Goal: Information Seeking & Learning: Learn about a topic

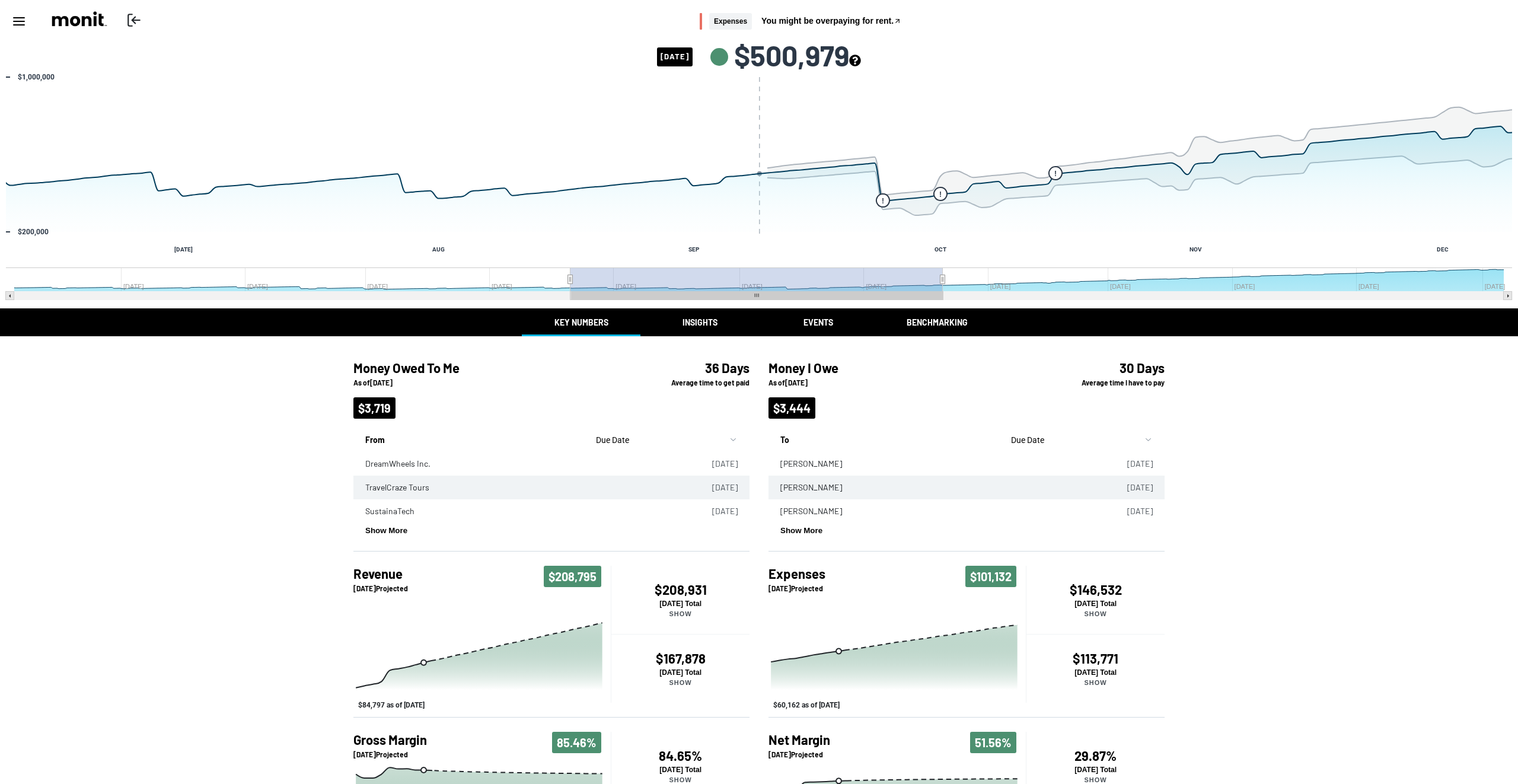
click at [703, 319] on button "Insights" at bounding box center [700, 322] width 119 height 28
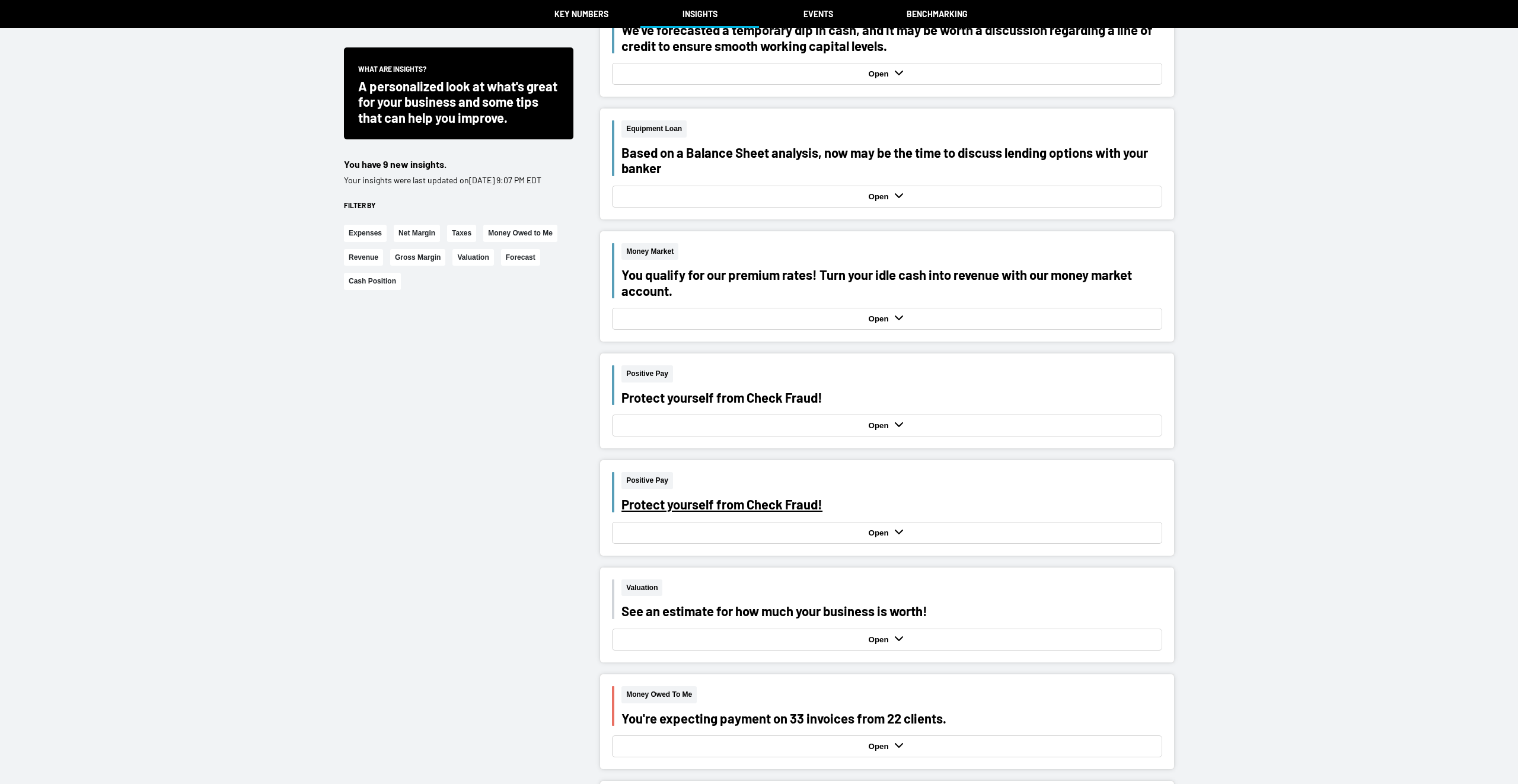
click at [781, 510] on div "Protect yourself from Check Fraud!" at bounding box center [892, 504] width 541 height 16
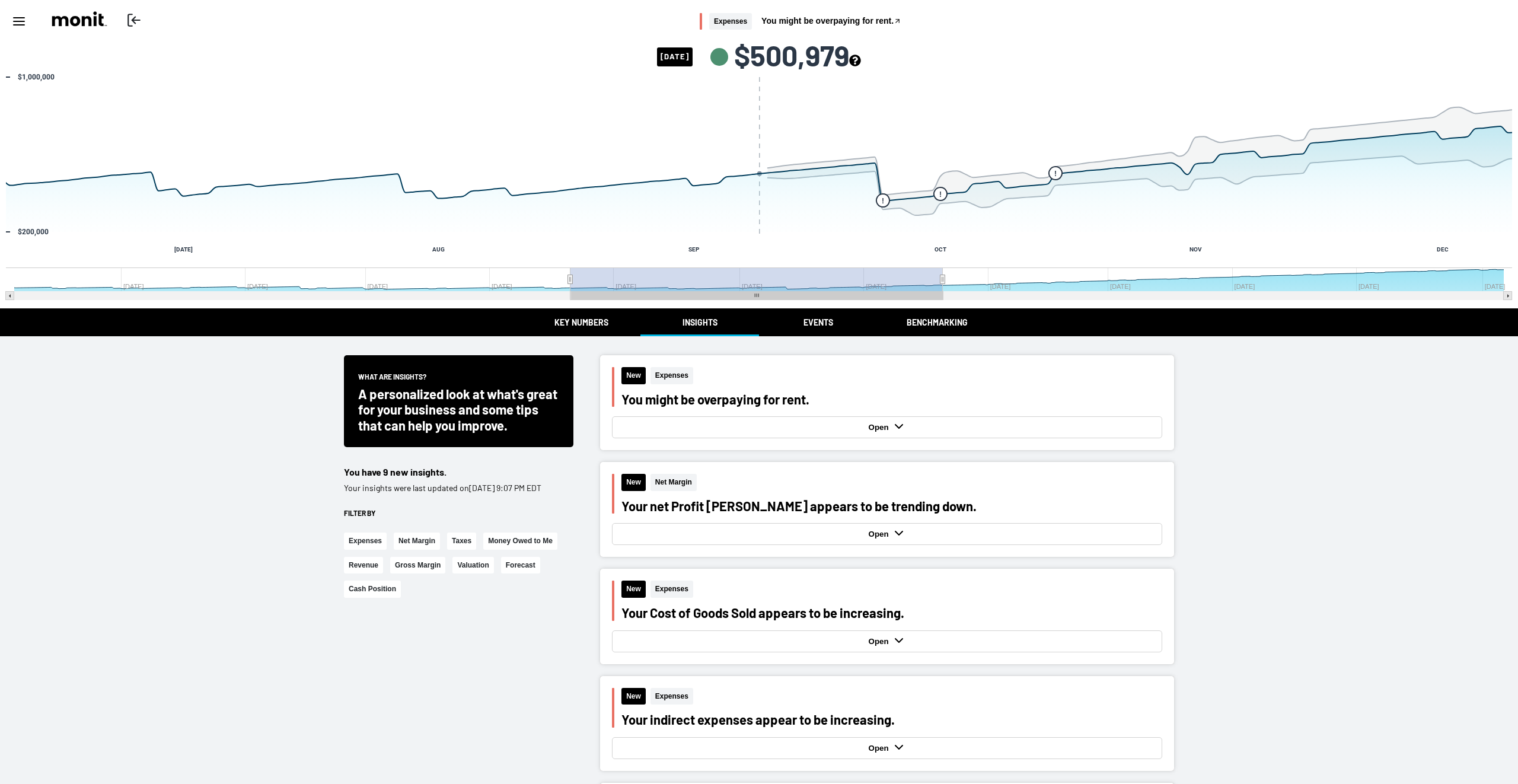
click at [579, 325] on button "Key Numbers" at bounding box center [581, 322] width 119 height 28
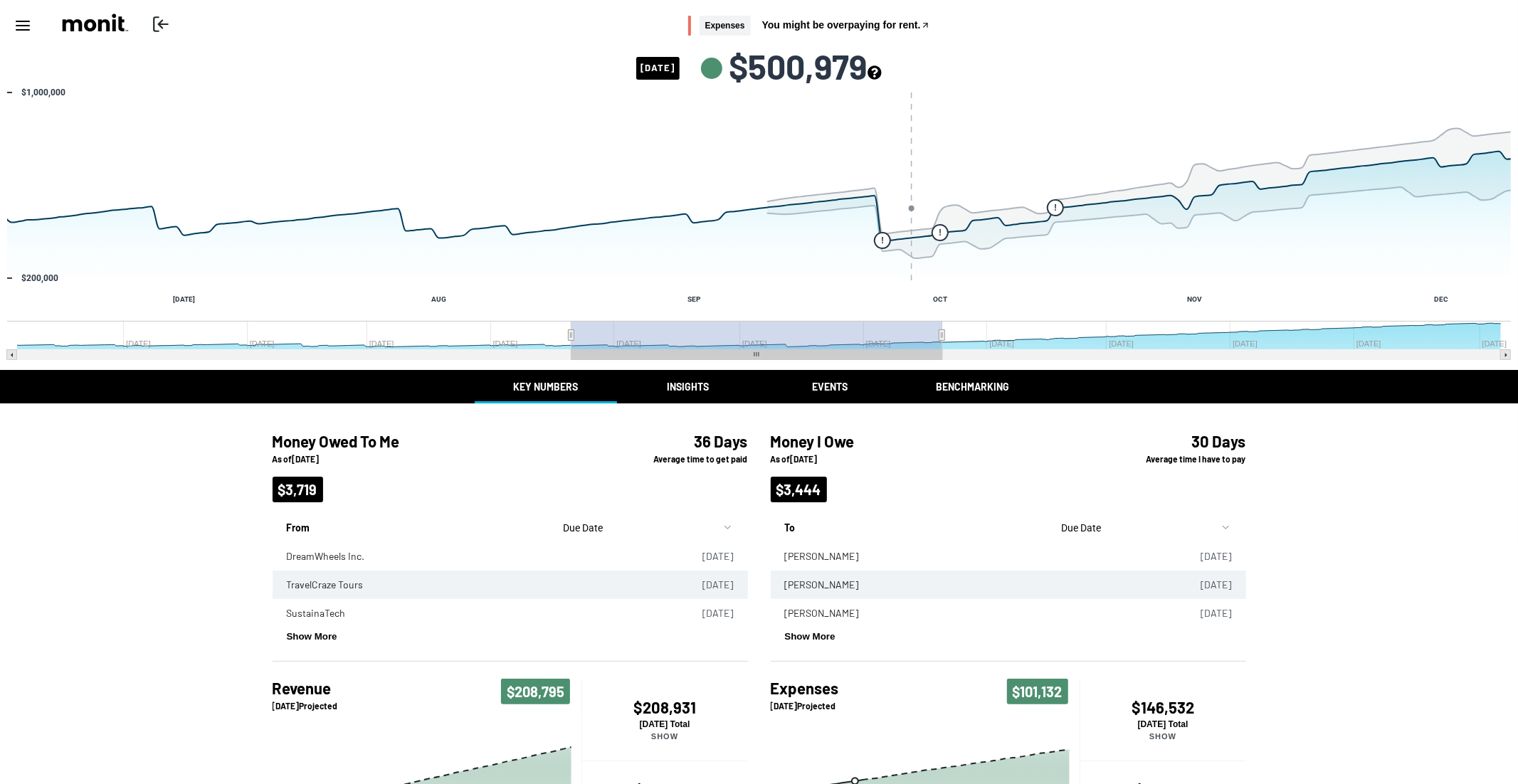
click at [910, 469] on div "Money I Owe As of 09/09/2025 $3,444" at bounding box center [925, 467] width 309 height 93
click at [676, 393] on button "Insights" at bounding box center [688, 386] width 142 height 34
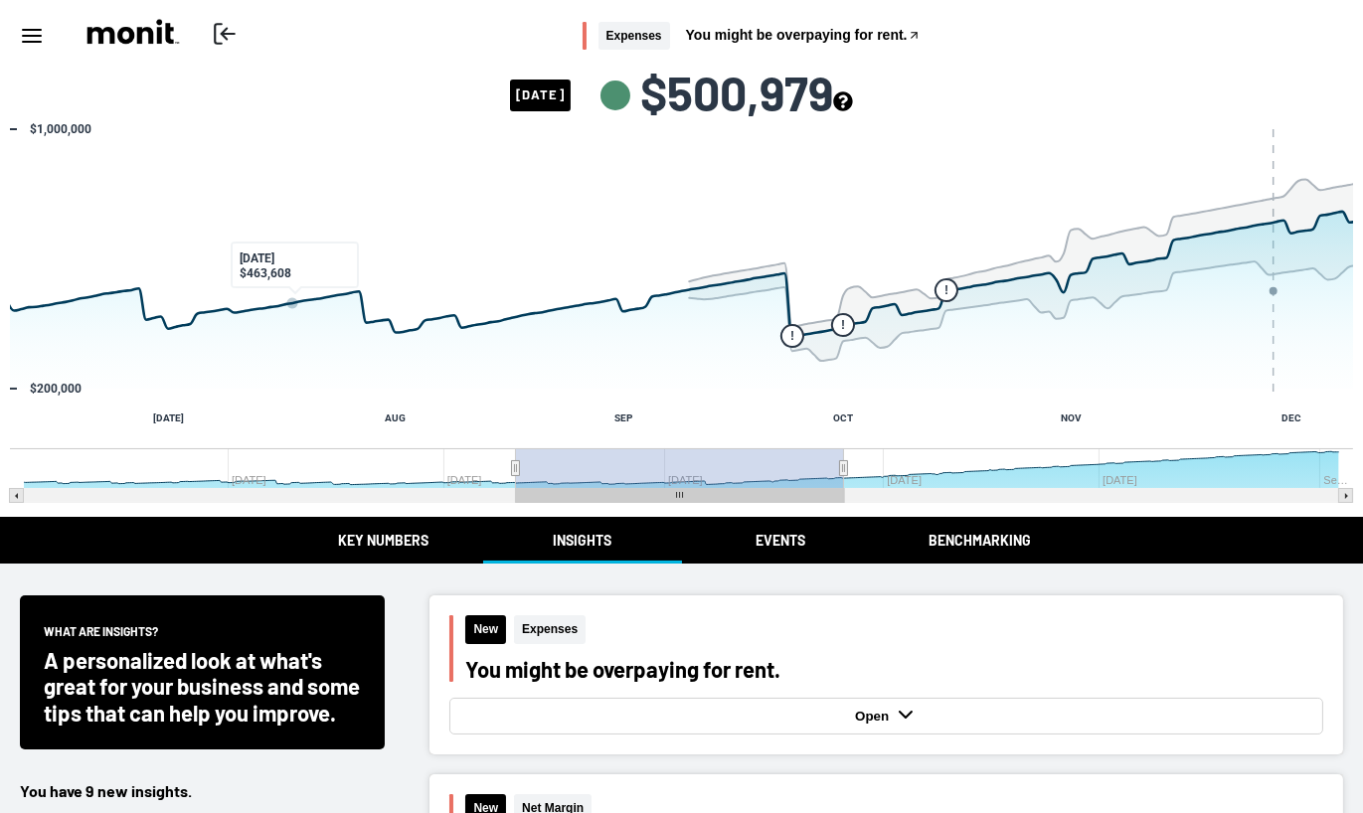
click at [211, 30] on div "Return to Online Banking Expenses You might be overpaying for rent." at bounding box center [681, 36] width 1363 height 72
click at [232, 34] on line at bounding box center [228, 34] width 13 height 0
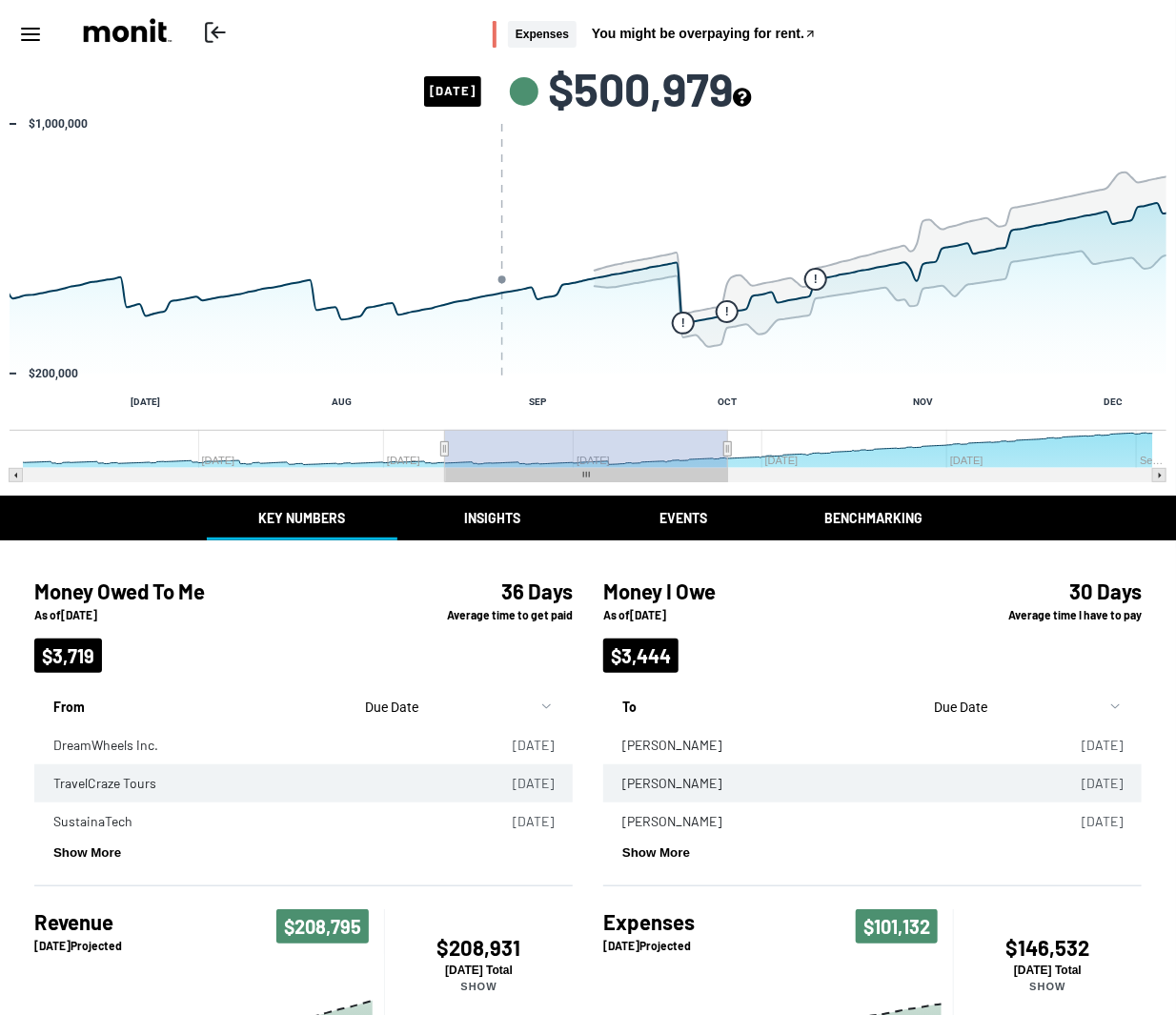
click at [520, 520] on button "Insights" at bounding box center [493, 518] width 191 height 45
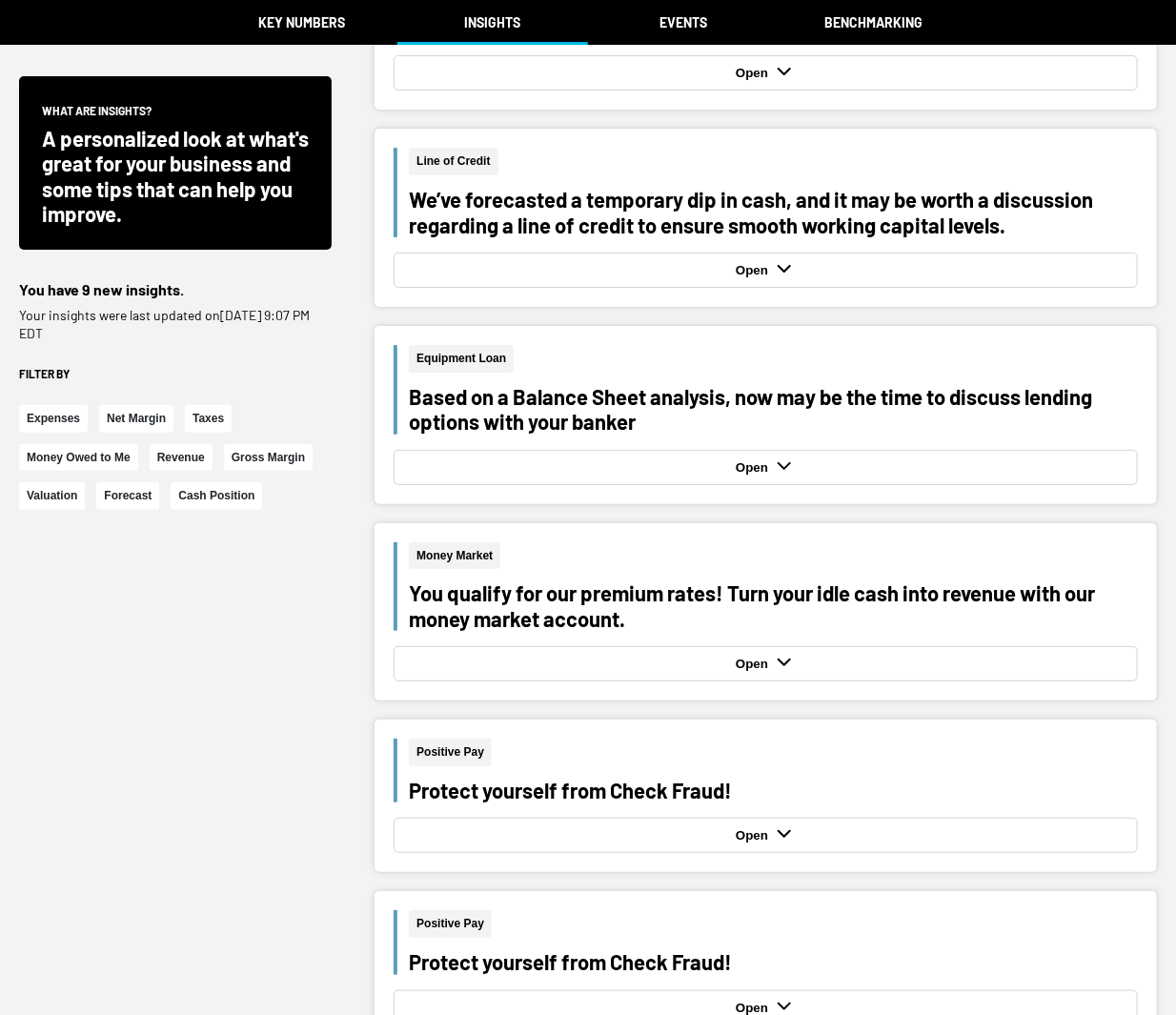
scroll to position [2583, 0]
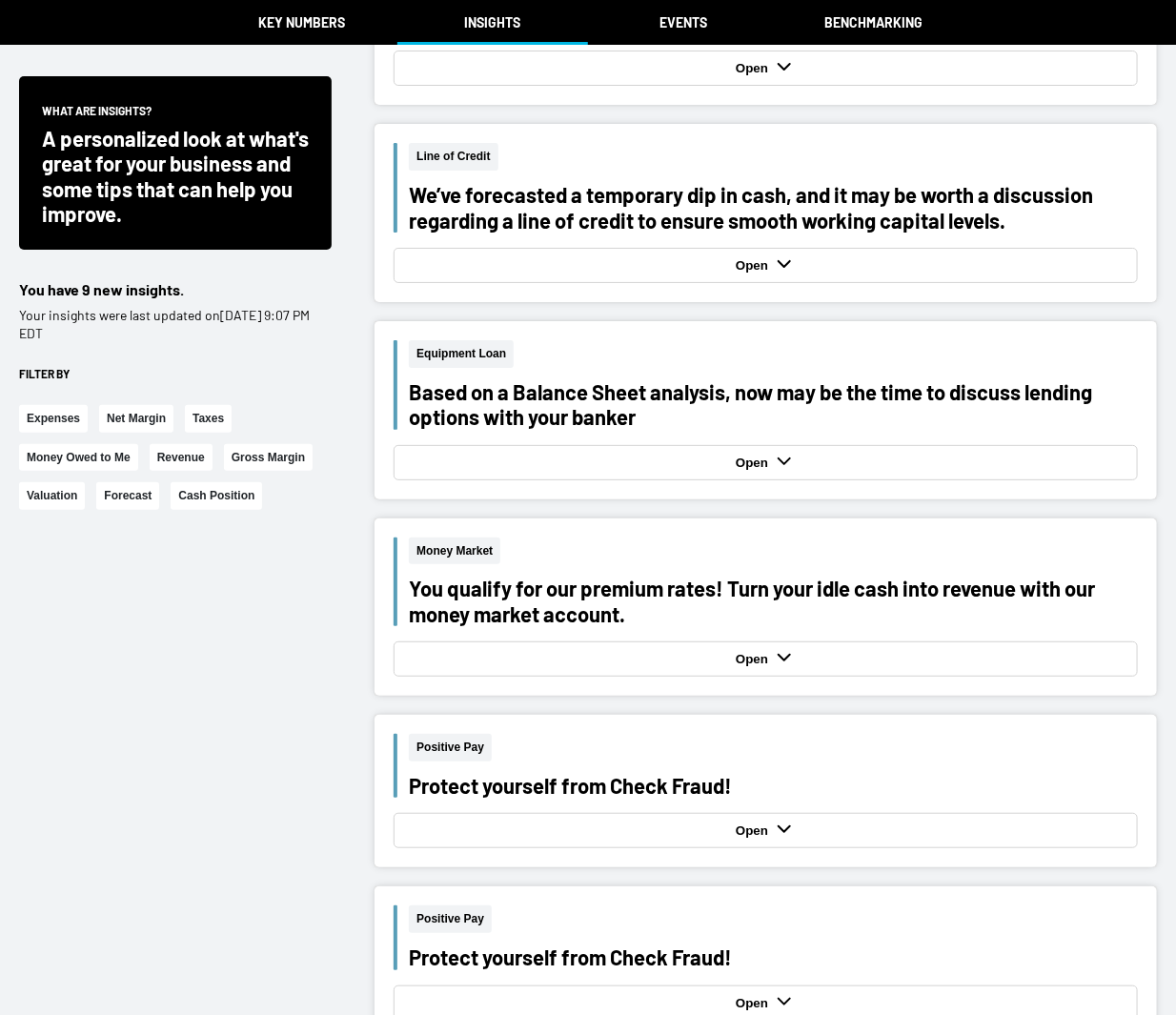
click at [621, 266] on div "Open" at bounding box center [766, 265] width 735 height 26
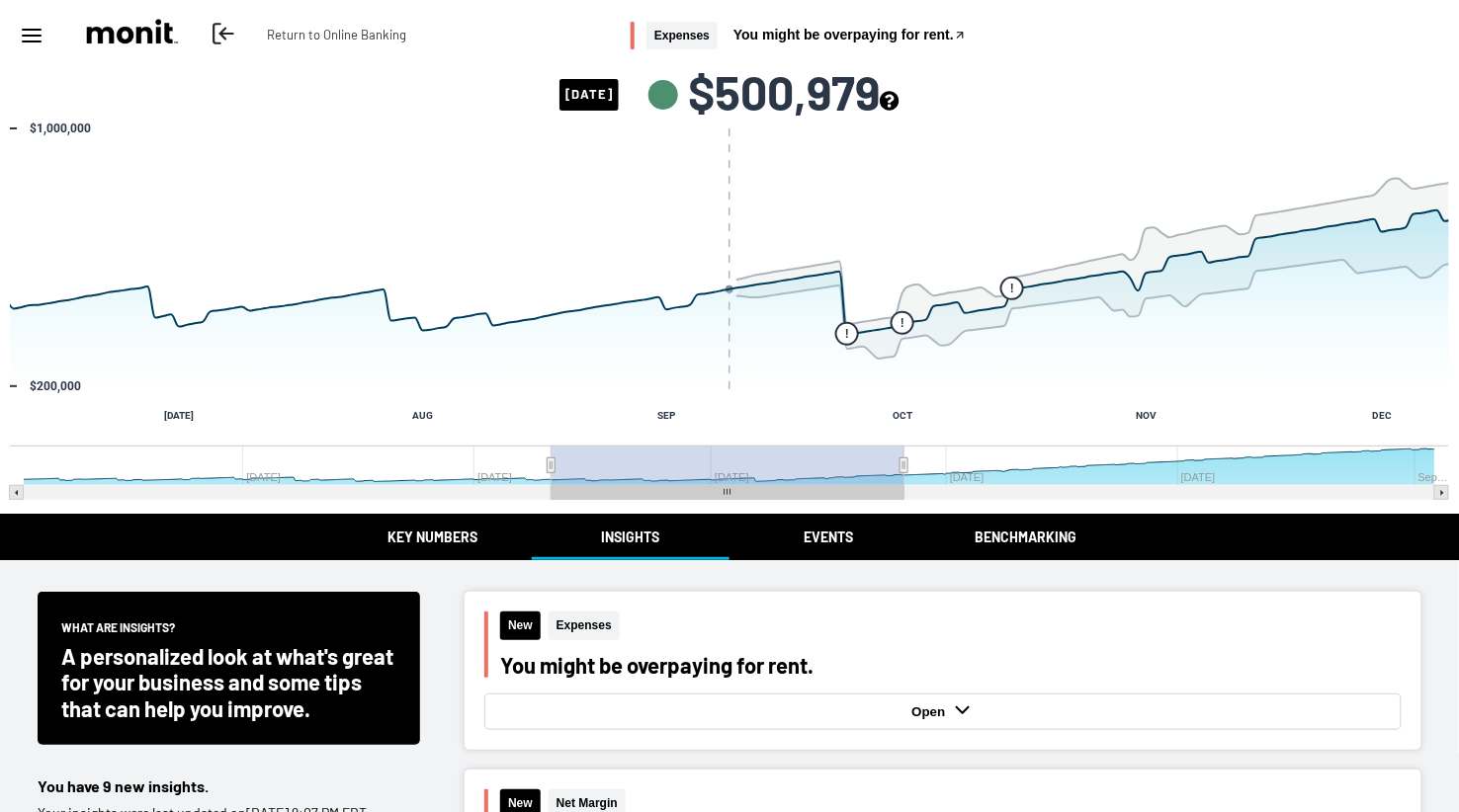
click at [215, 32] on icon at bounding box center [218, 34] width 7 height 20
